Goal: Find specific page/section: Find specific page/section

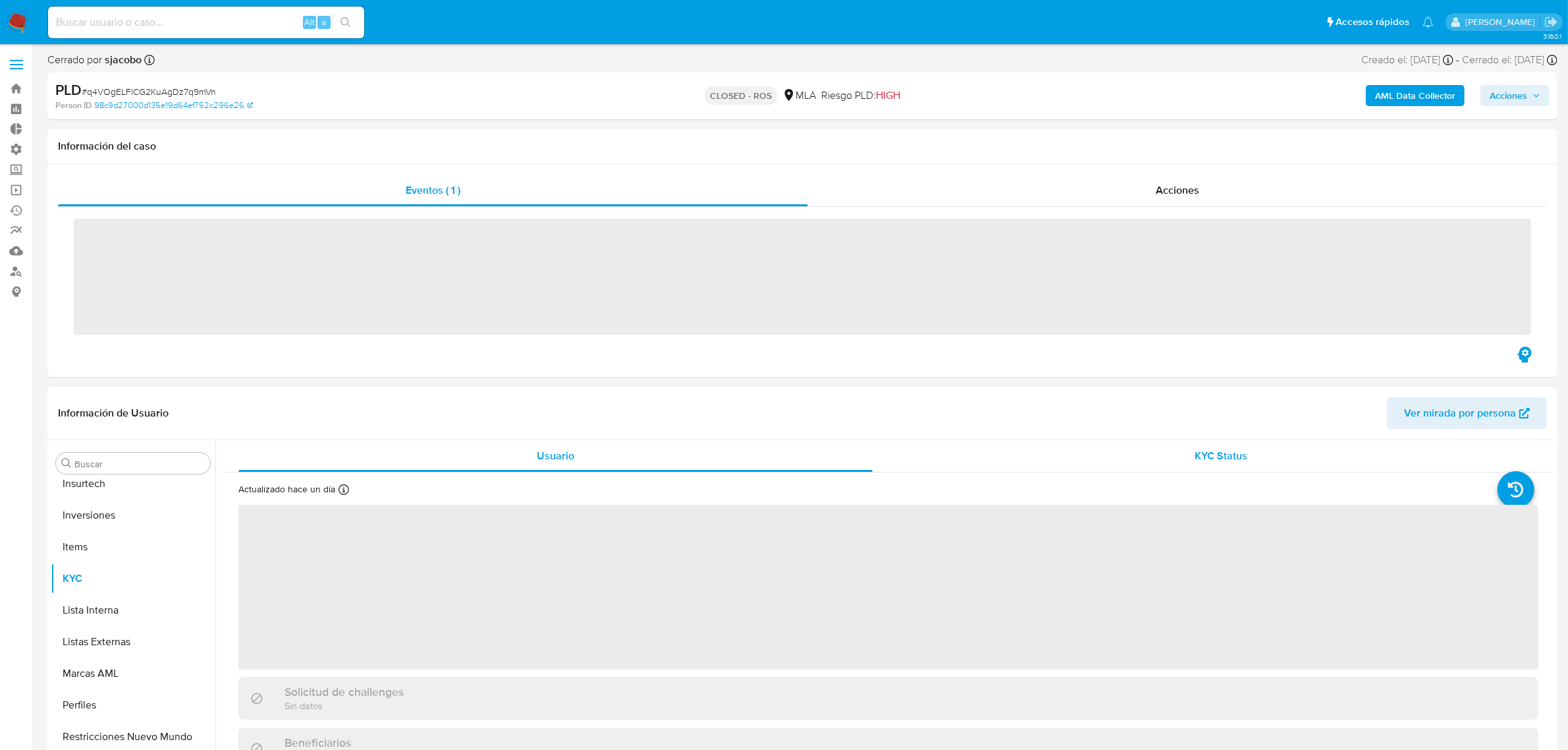
scroll to position [683, 0]
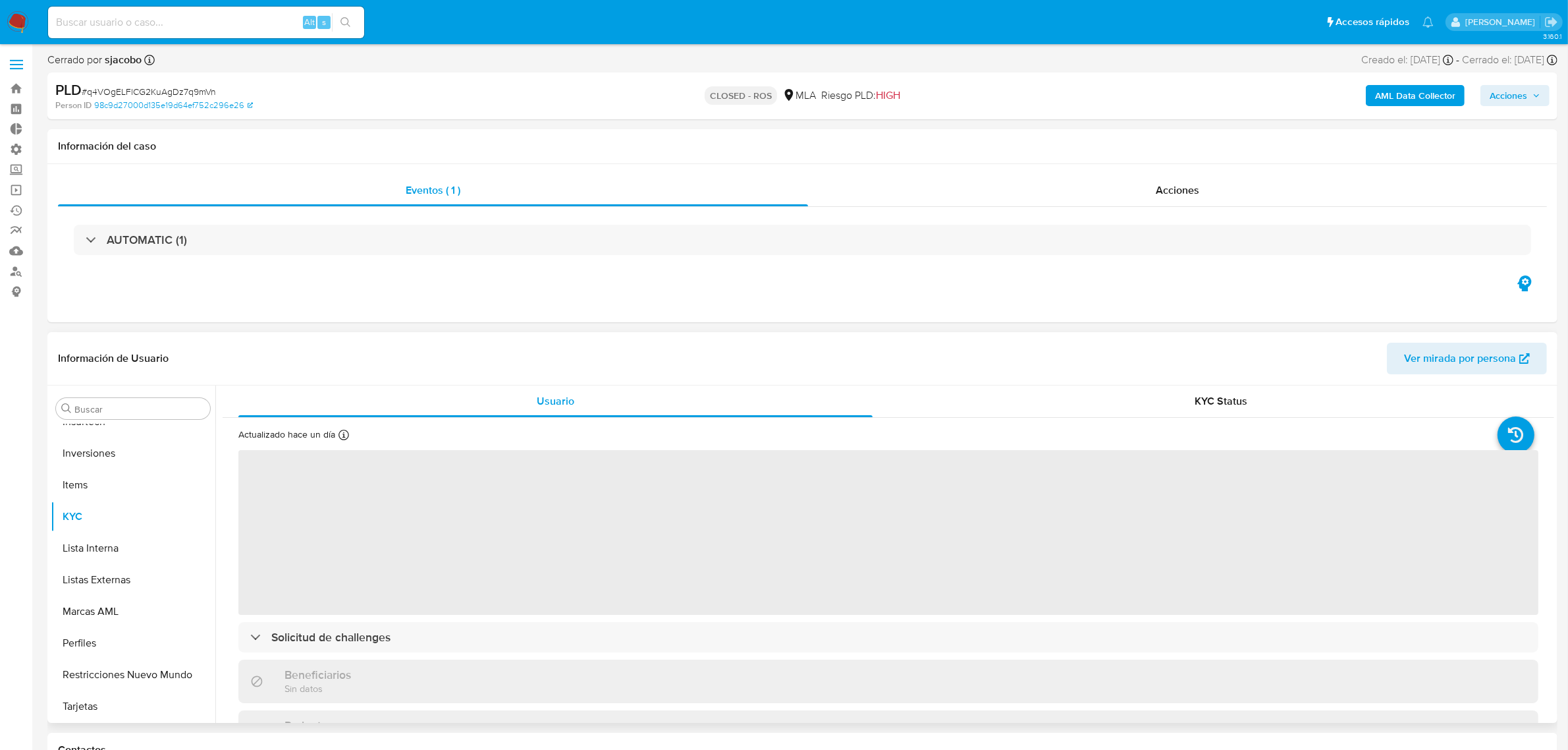
select select "10"
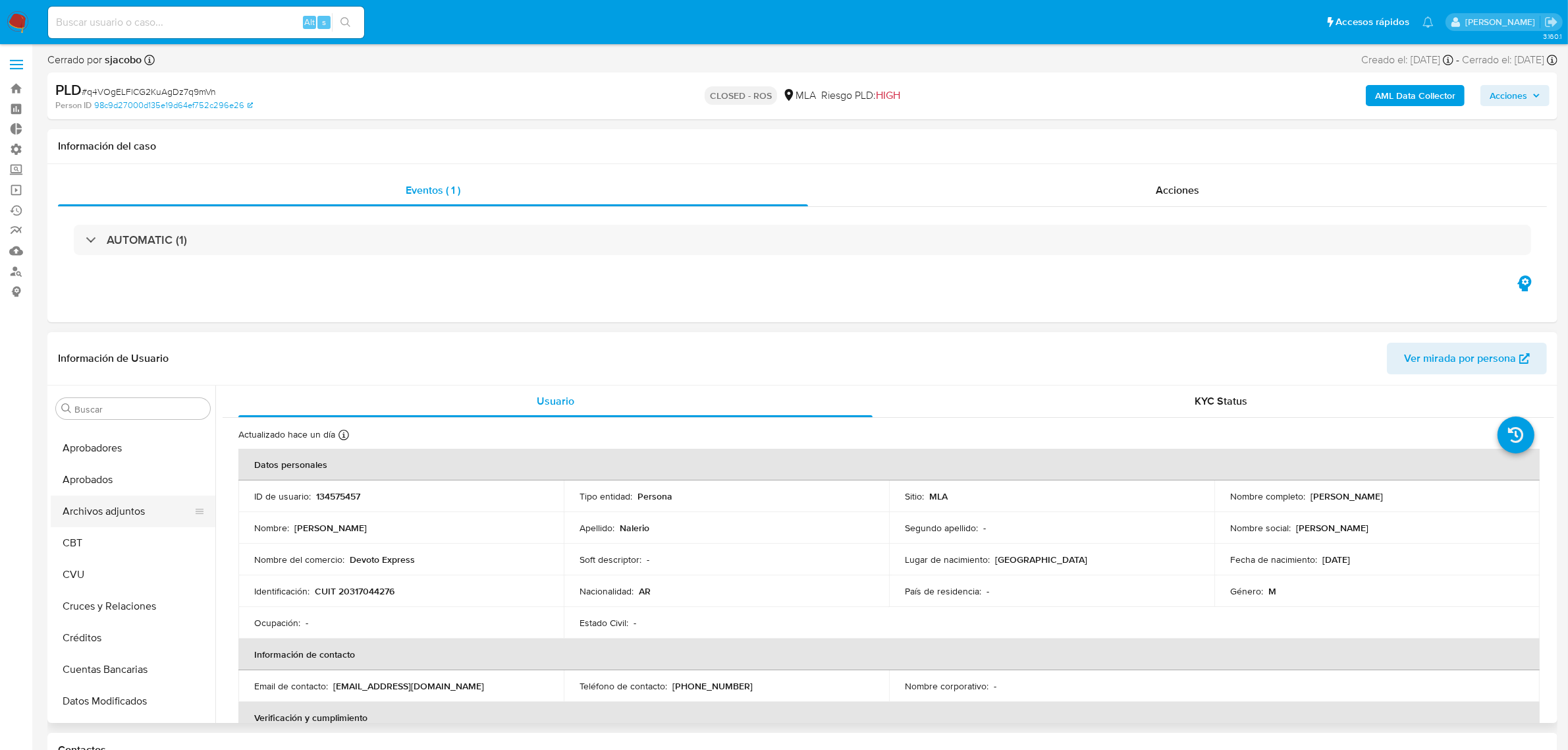
scroll to position [0, 0]
click at [133, 527] on button "Archivos adjuntos" at bounding box center [128, 534] width 154 height 31
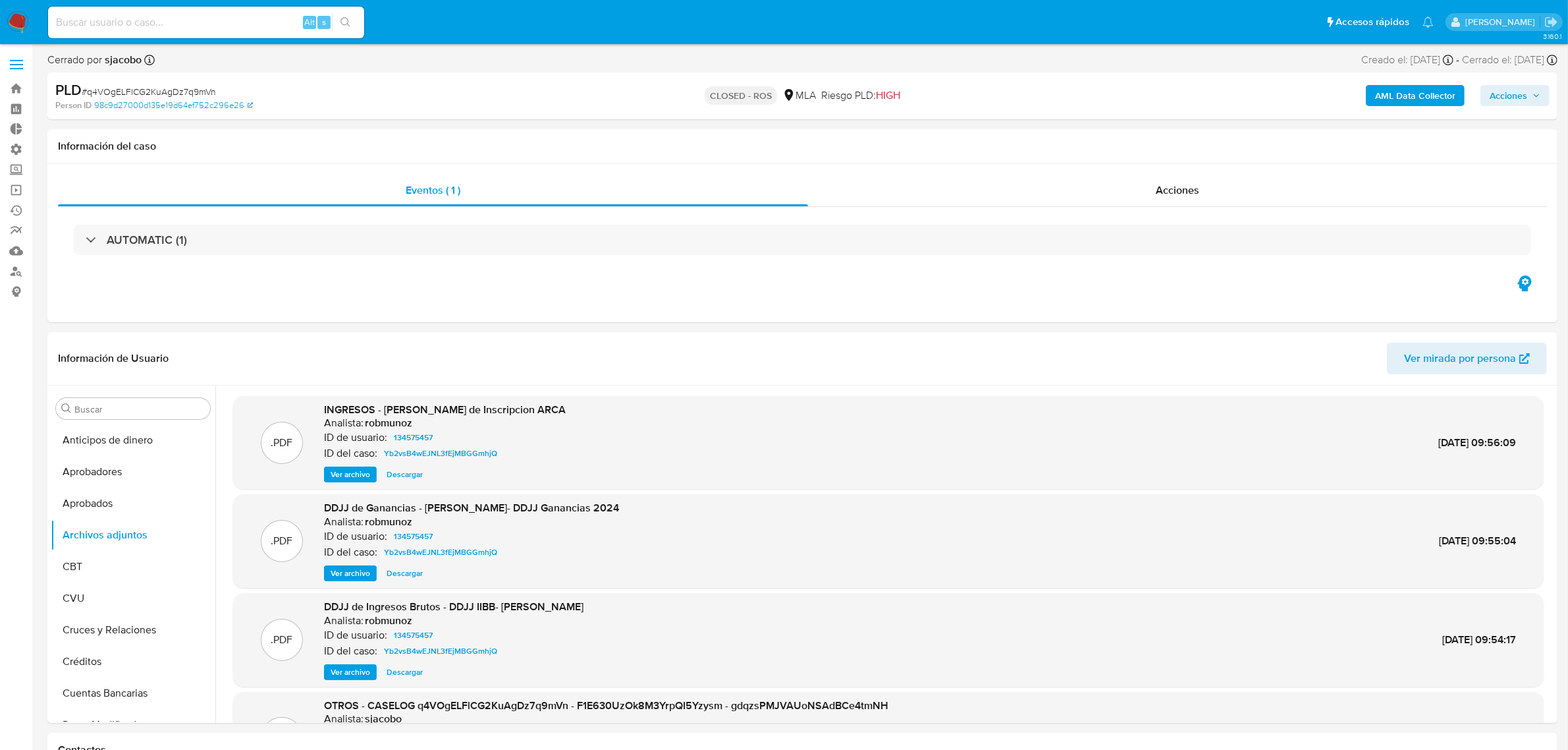
click at [359, 478] on span "Ver archivo" at bounding box center [350, 475] width 40 height 13
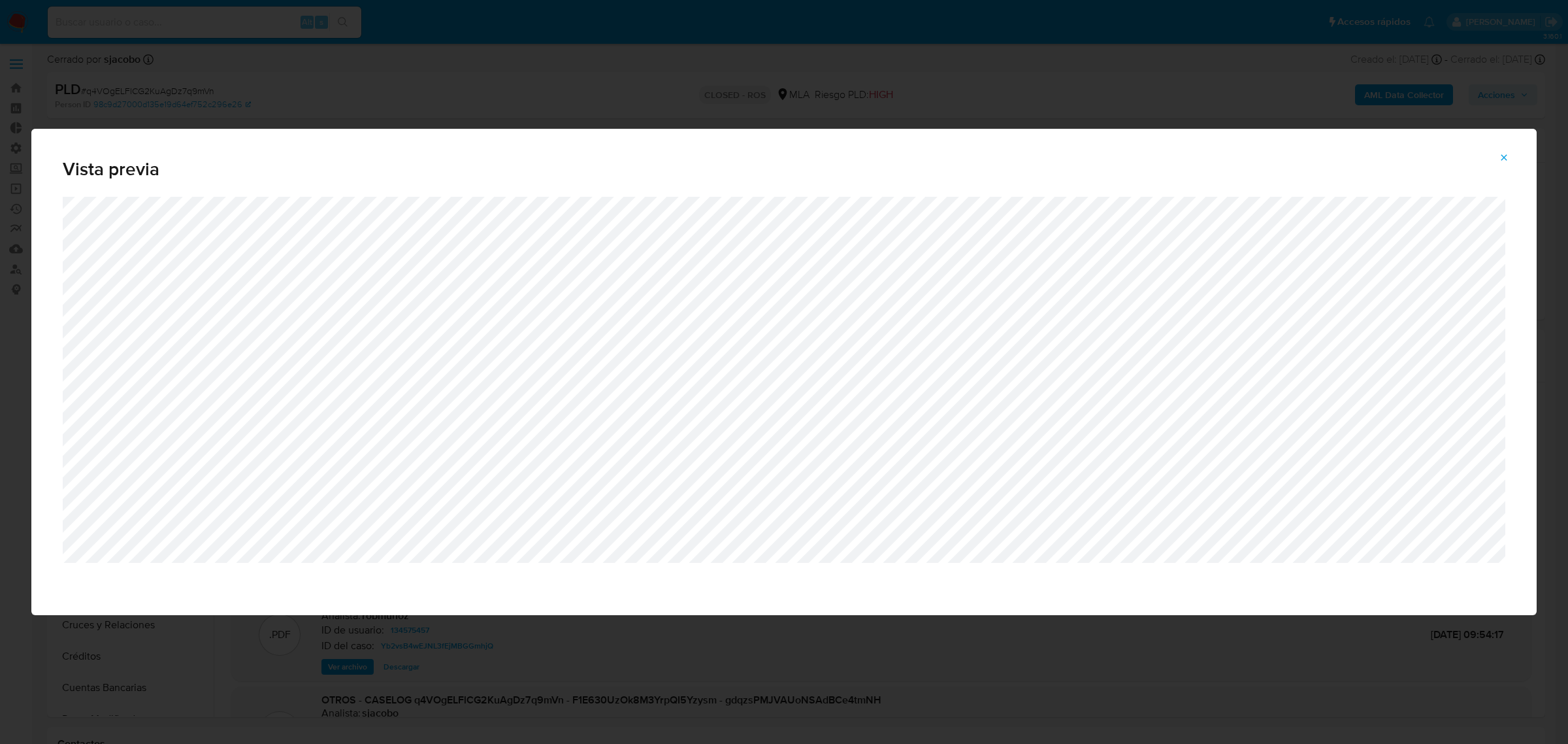
click at [1510, 159] on button "Attachment preview" at bounding box center [1504, 157] width 29 height 21
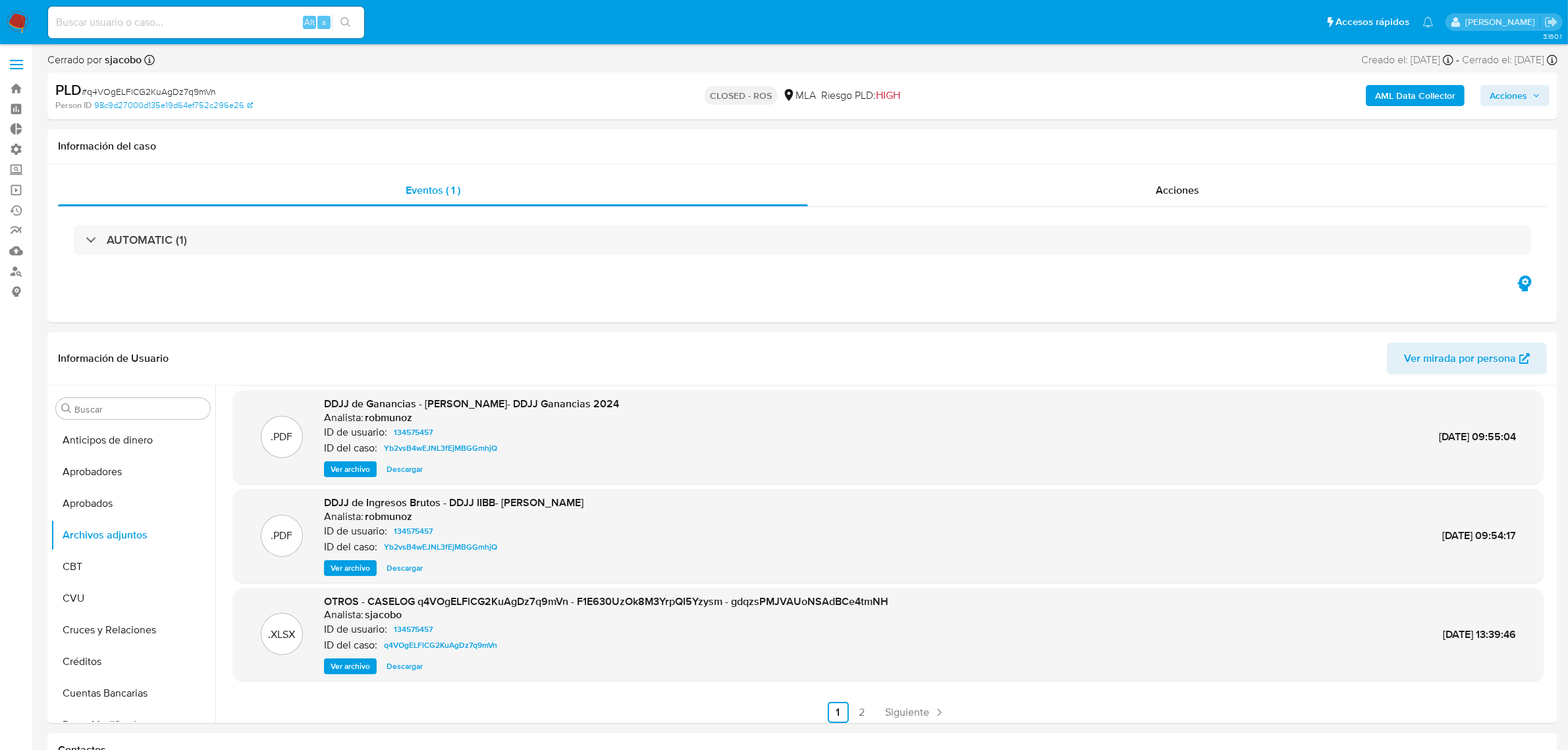
scroll to position [110, 0]
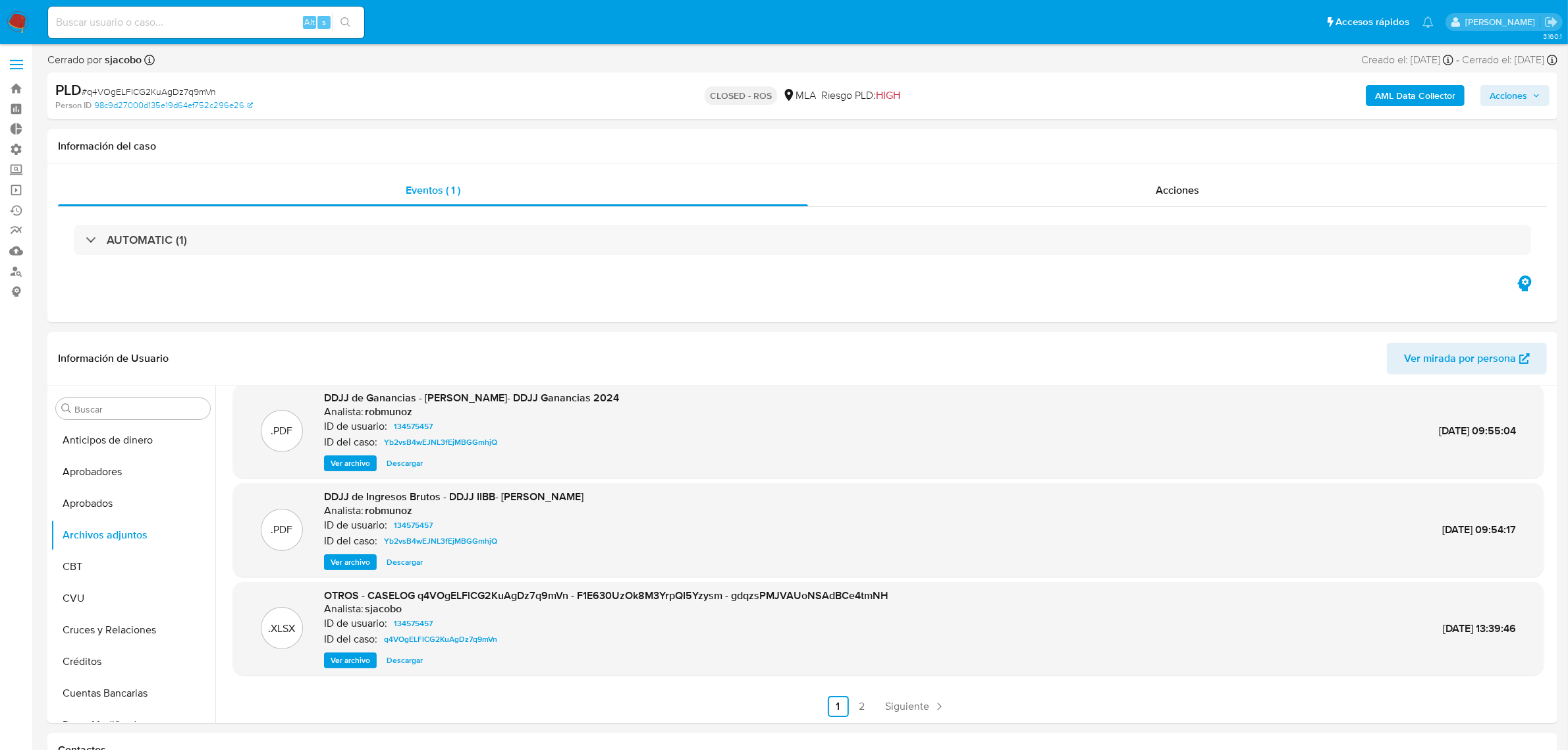
click at [347, 659] on span "Ver archivo" at bounding box center [350, 660] width 40 height 13
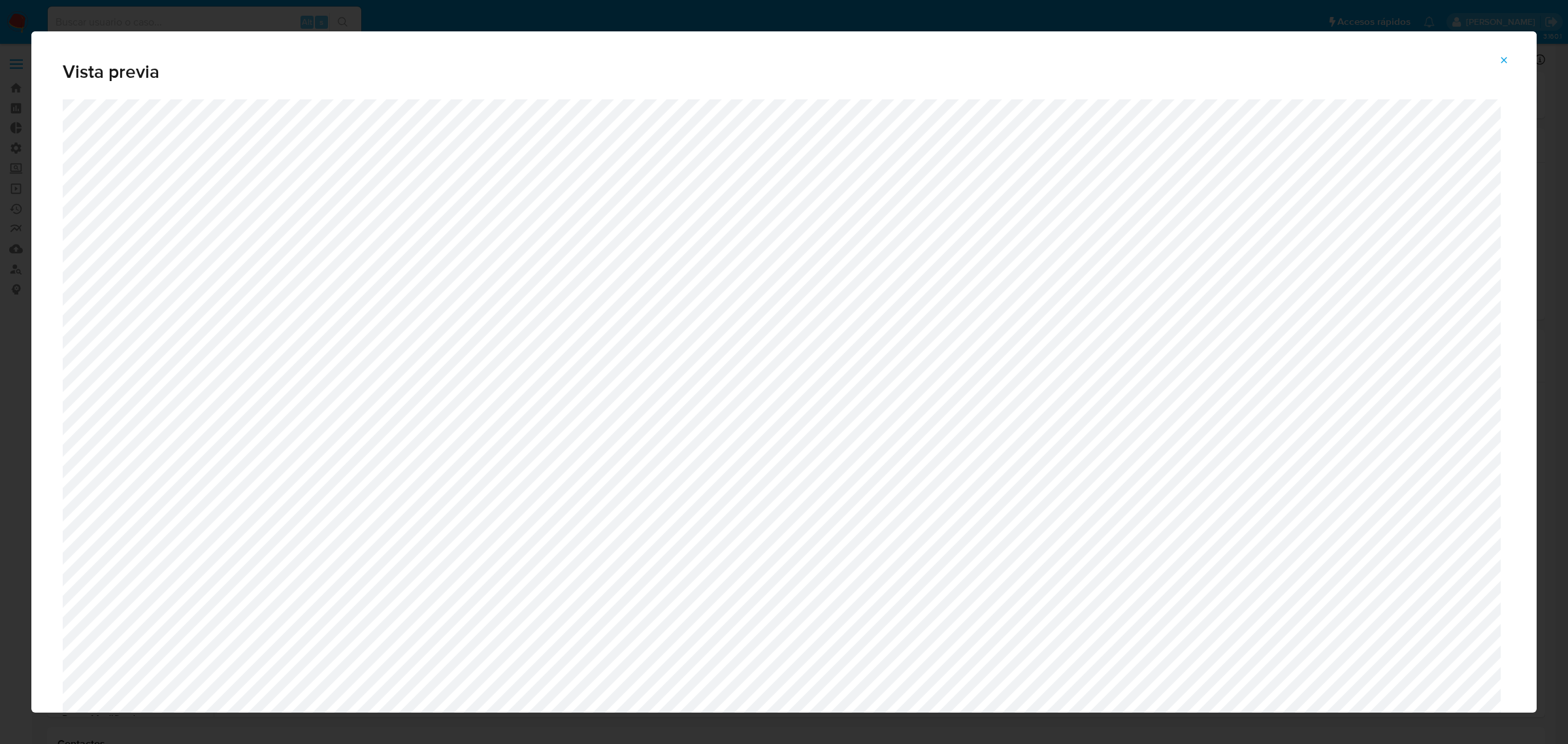
click at [1505, 62] on icon "Attachment preview" at bounding box center [1504, 60] width 10 height 10
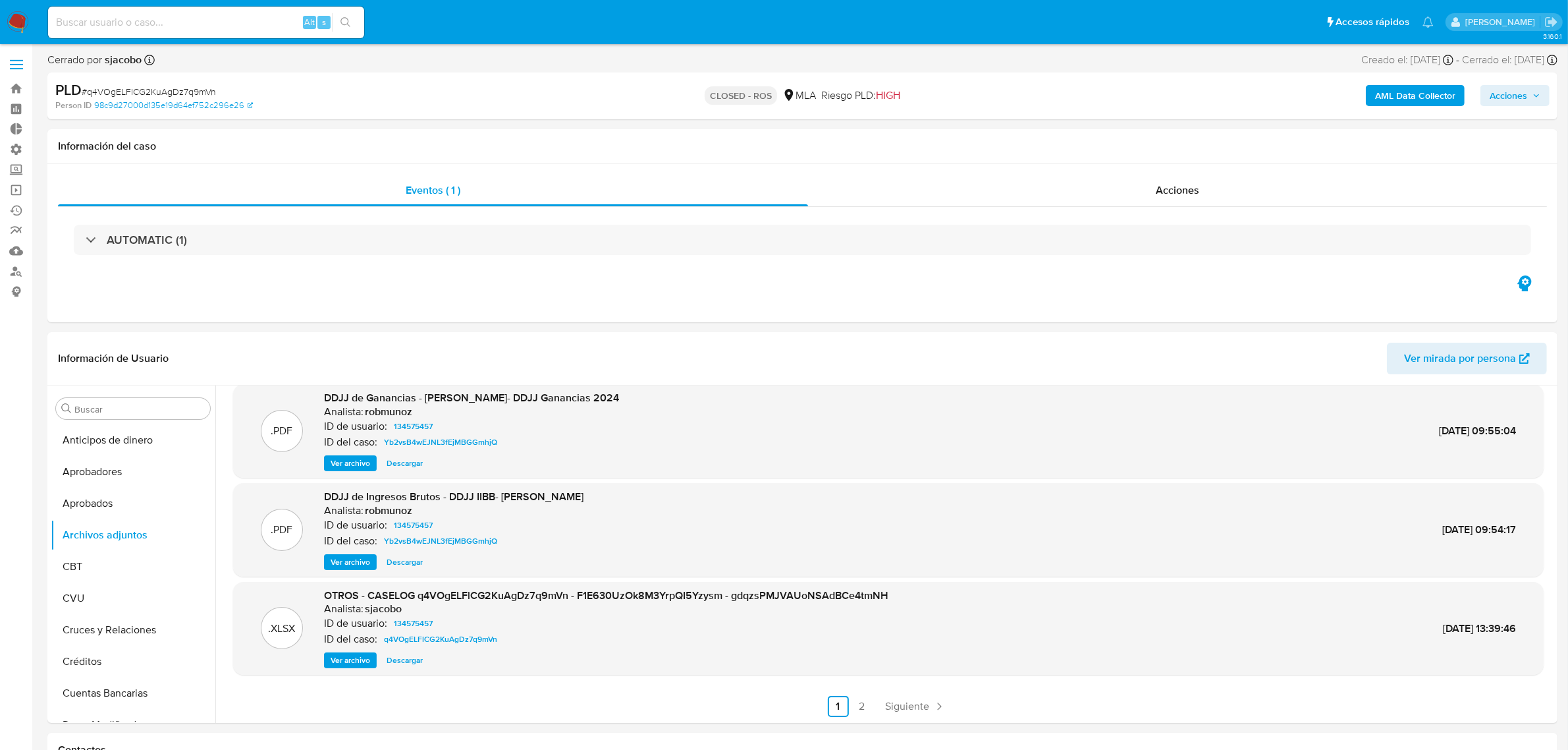
click at [24, 61] on label at bounding box center [16, 64] width 33 height 28
click at [0, 0] on input "checkbox" at bounding box center [0, 0] width 0 height 0
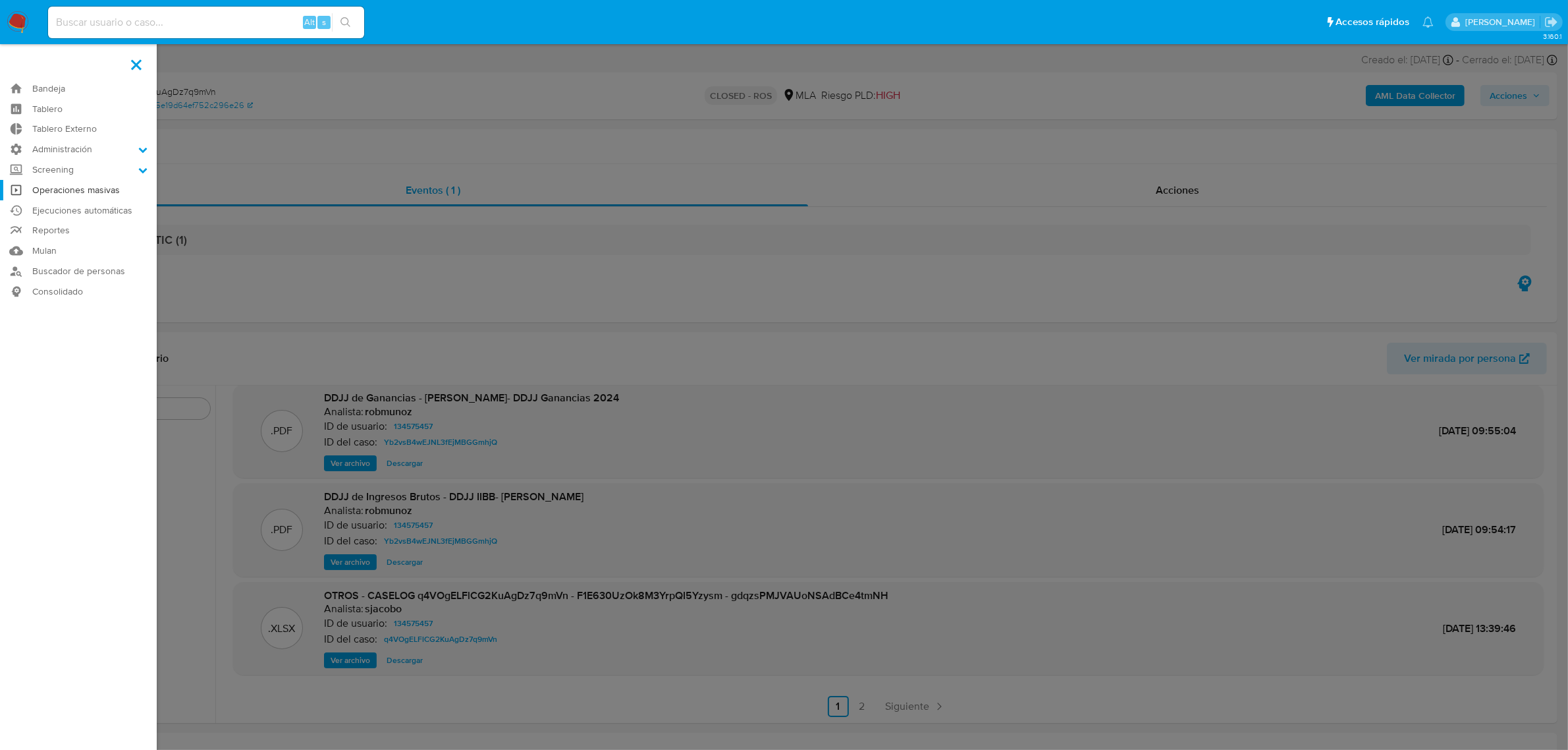
click at [107, 192] on link "Operaciones masivas" at bounding box center [78, 189] width 156 height 20
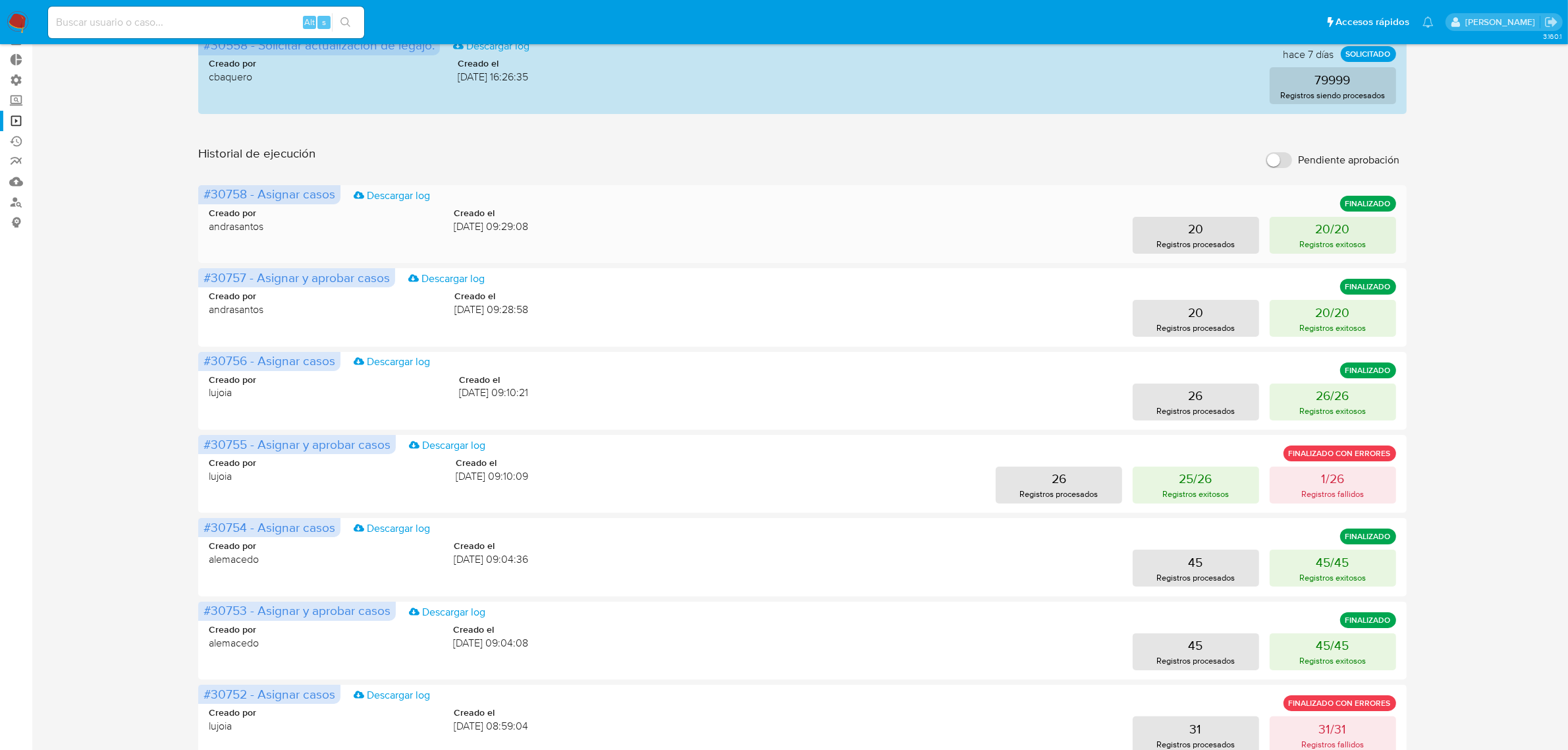
scroll to position [247, 0]
